Goal: Task Accomplishment & Management: Manage account settings

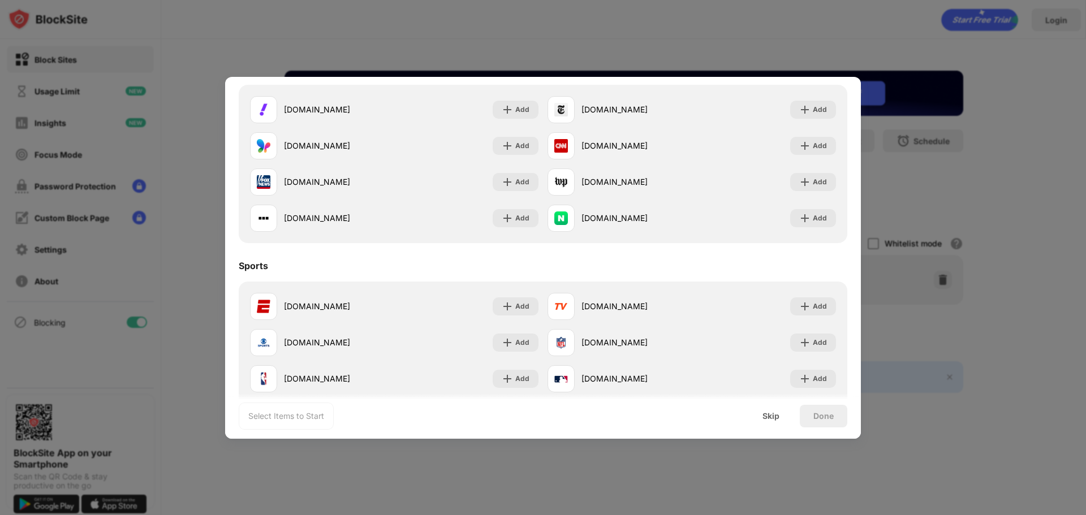
scroll to position [735, 0]
click at [770, 416] on div "Skip" at bounding box center [770, 416] width 17 height 9
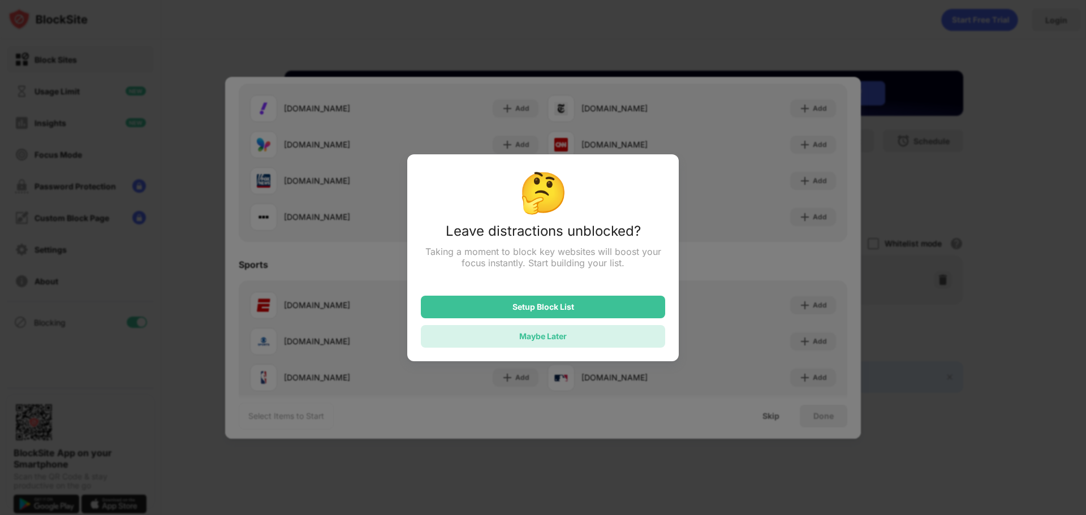
click at [602, 340] on div "Maybe Later" at bounding box center [543, 336] width 244 height 23
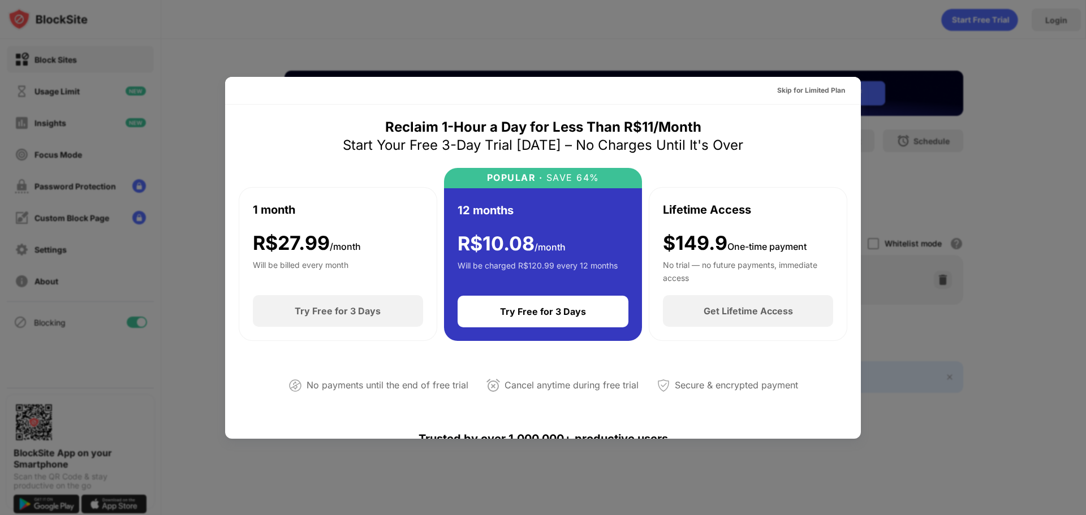
click at [438, 34] on div at bounding box center [543, 257] width 1086 height 515
drag, startPoint x: 602, startPoint y: 93, endPoint x: 809, endPoint y: 494, distance: 451.3
click at [809, 494] on div at bounding box center [543, 257] width 1086 height 515
drag, startPoint x: 818, startPoint y: 469, endPoint x: 864, endPoint y: 21, distance: 449.8
click at [864, 21] on div at bounding box center [543, 257] width 1086 height 515
